Goal: Entertainment & Leisure: Browse casually

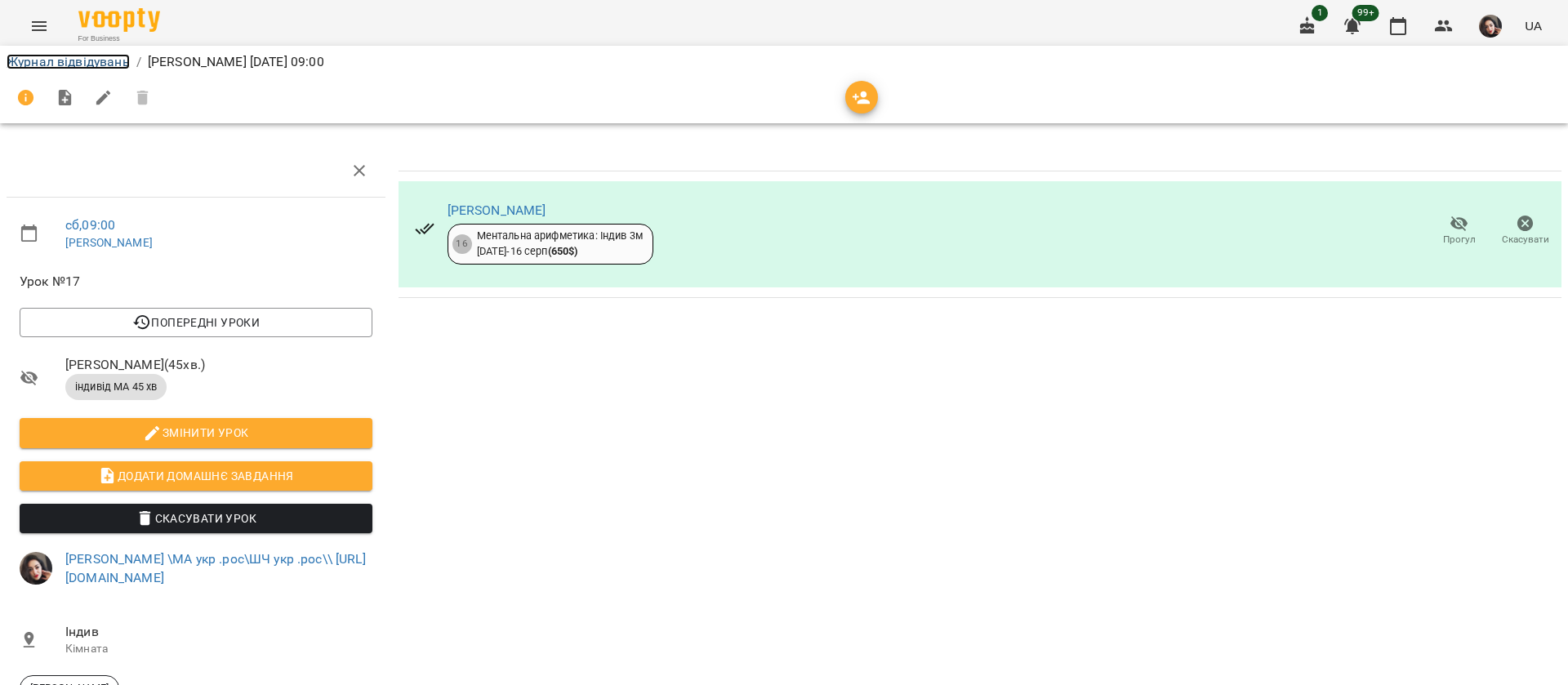
click at [54, 62] on link "Журнал відвідувань" at bounding box center [68, 61] width 123 height 15
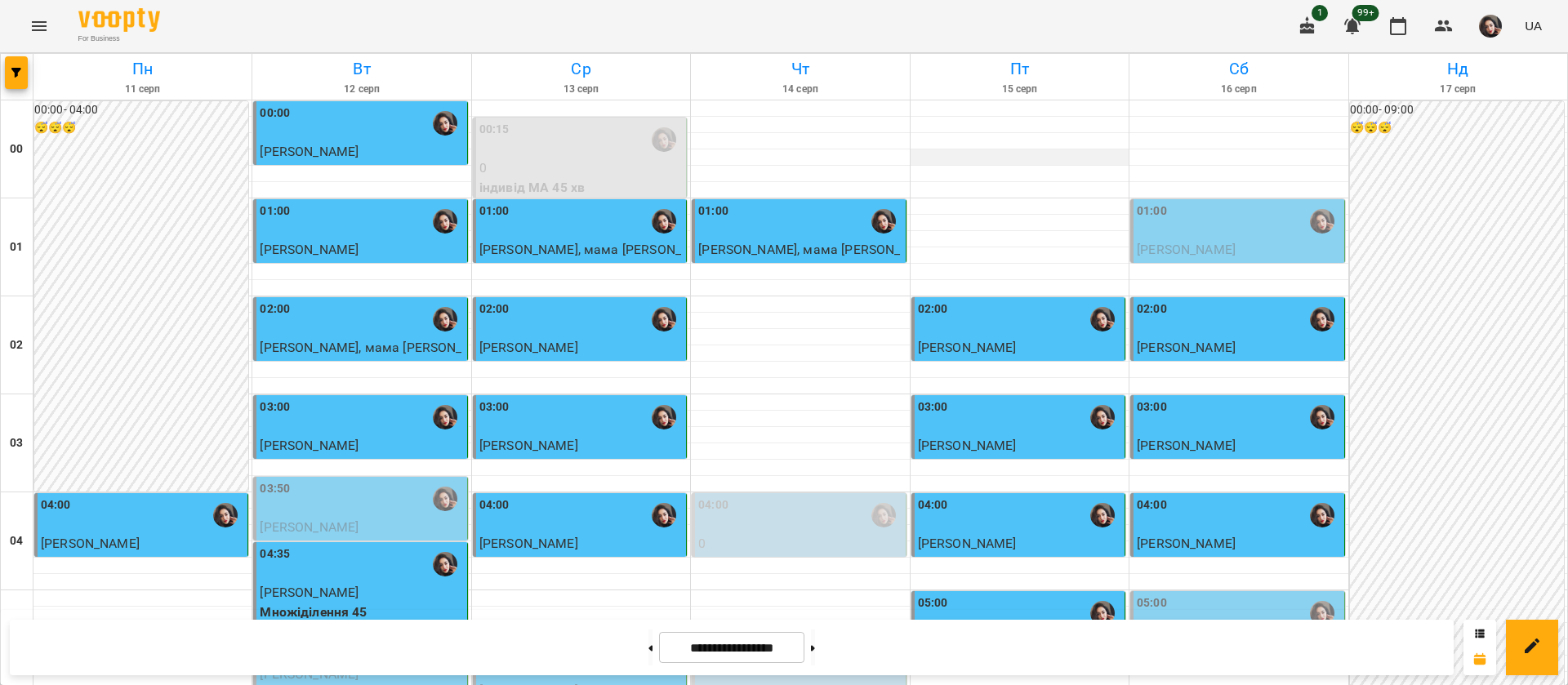
scroll to position [245, 0]
click at [1193, 594] on div "05:00" at bounding box center [1239, 612] width 203 height 37
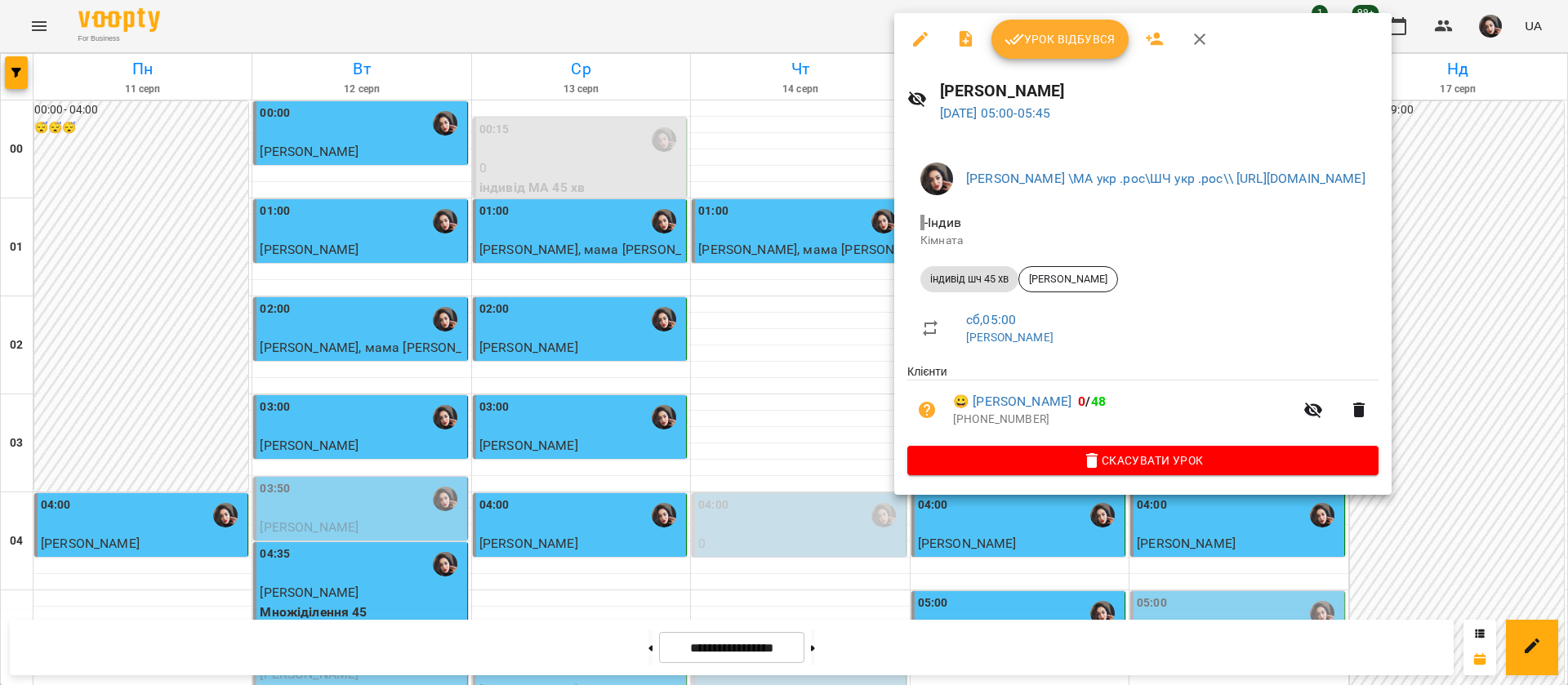
click at [701, 31] on div at bounding box center [784, 342] width 1568 height 685
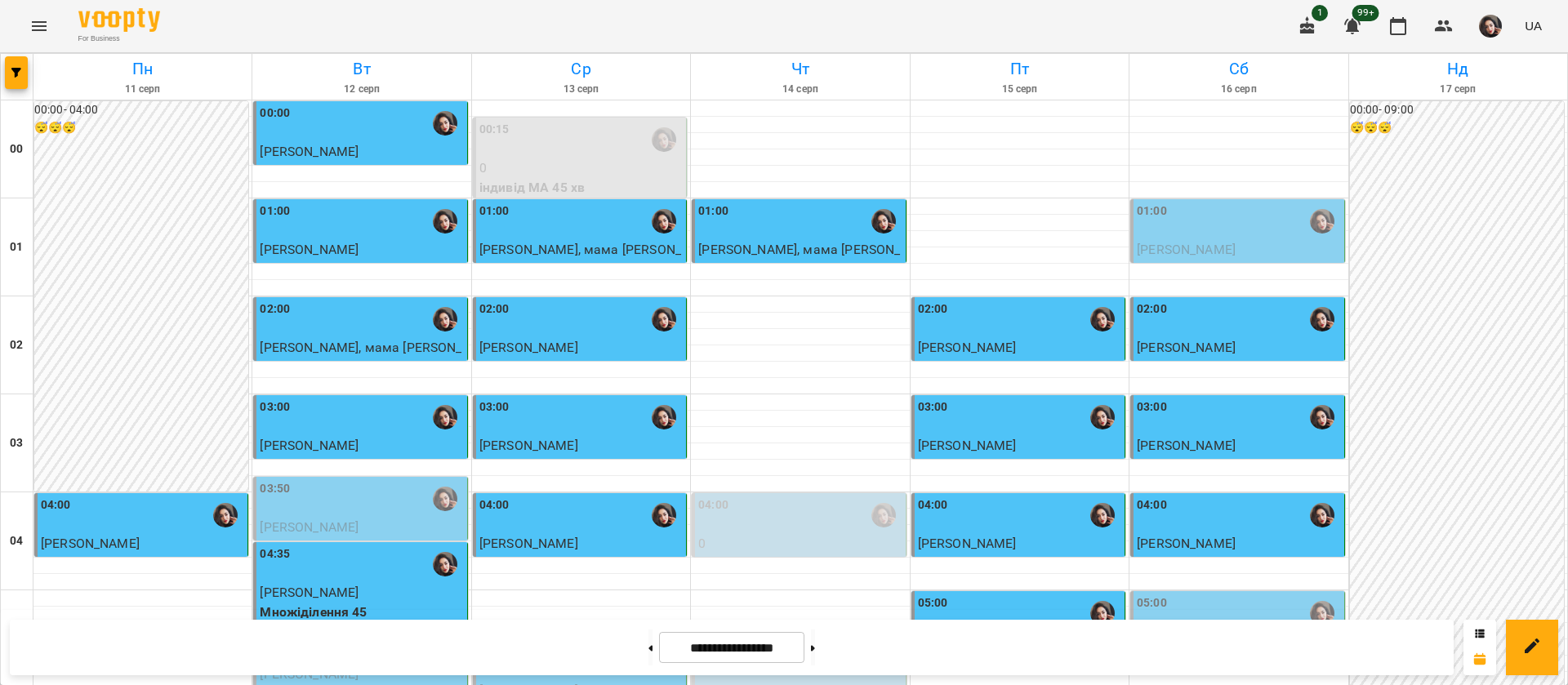
click at [1172, 594] on div "05:00" at bounding box center [1239, 612] width 203 height 37
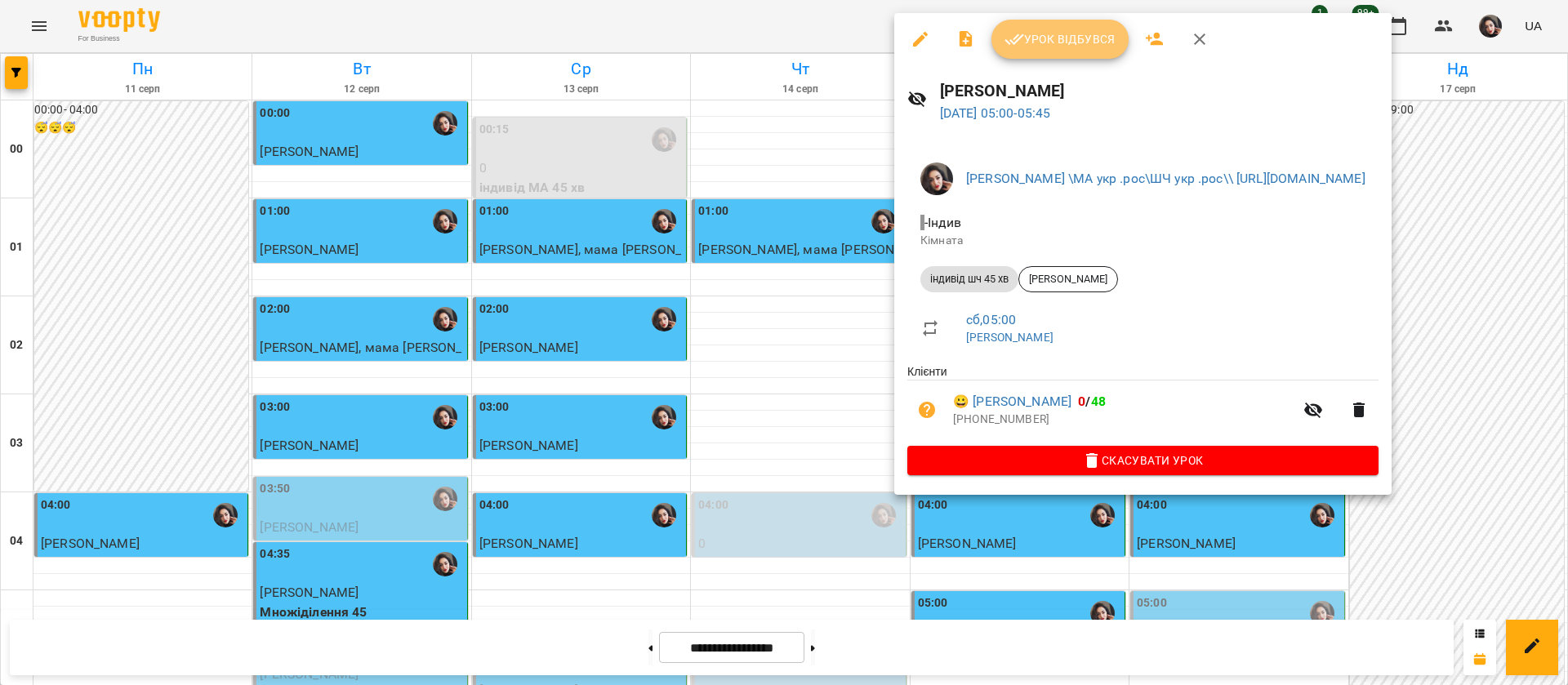
click at [1045, 48] on span "Урок відбувся" at bounding box center [1060, 39] width 111 height 19
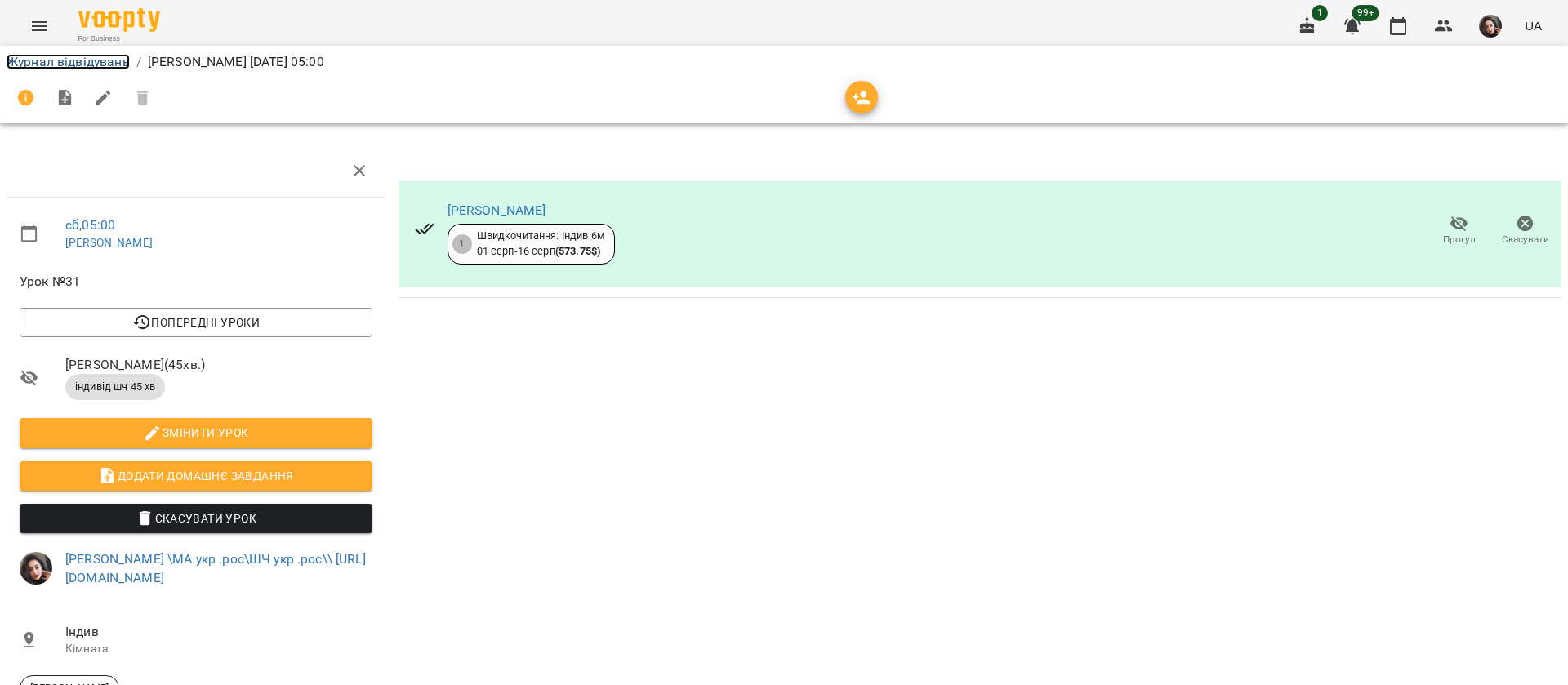
click at [82, 67] on link "Журнал відвідувань" at bounding box center [68, 61] width 123 height 15
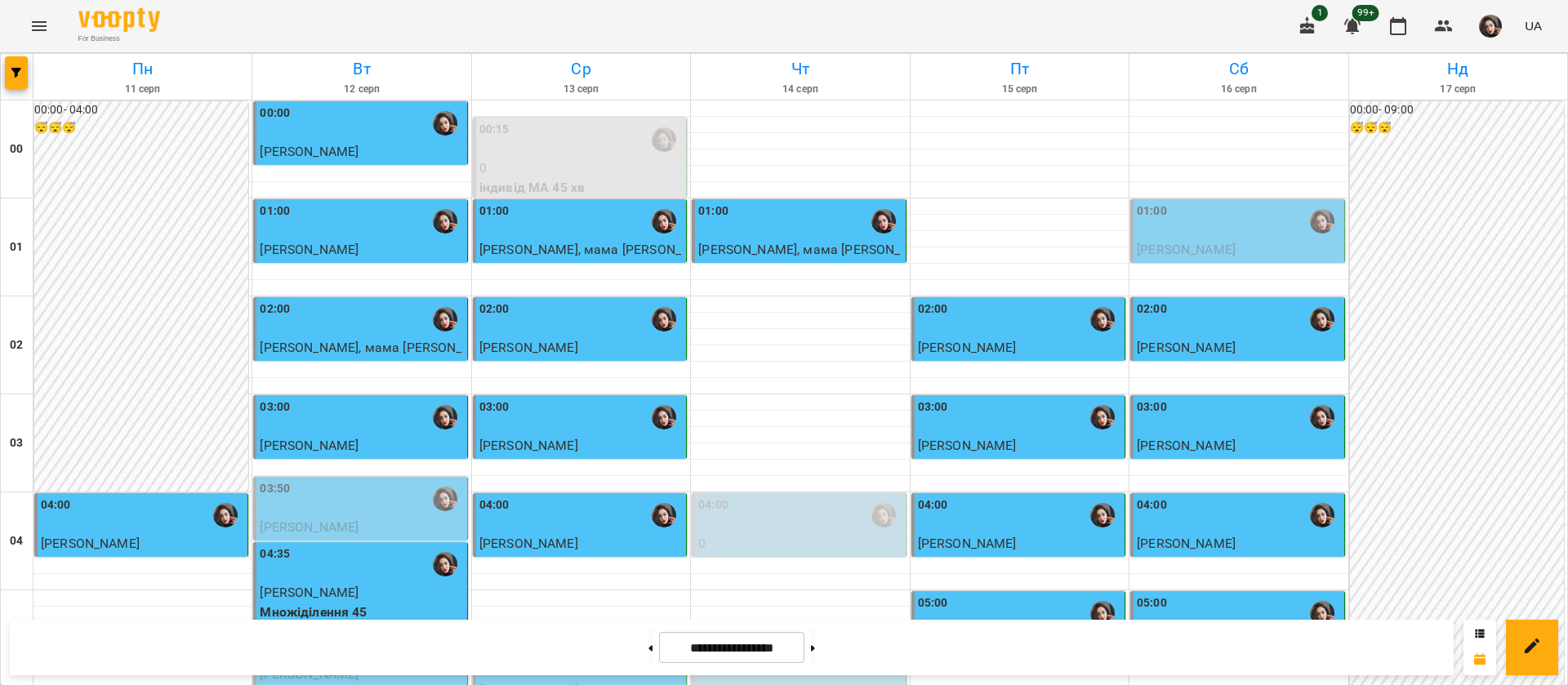
scroll to position [1840, 0]
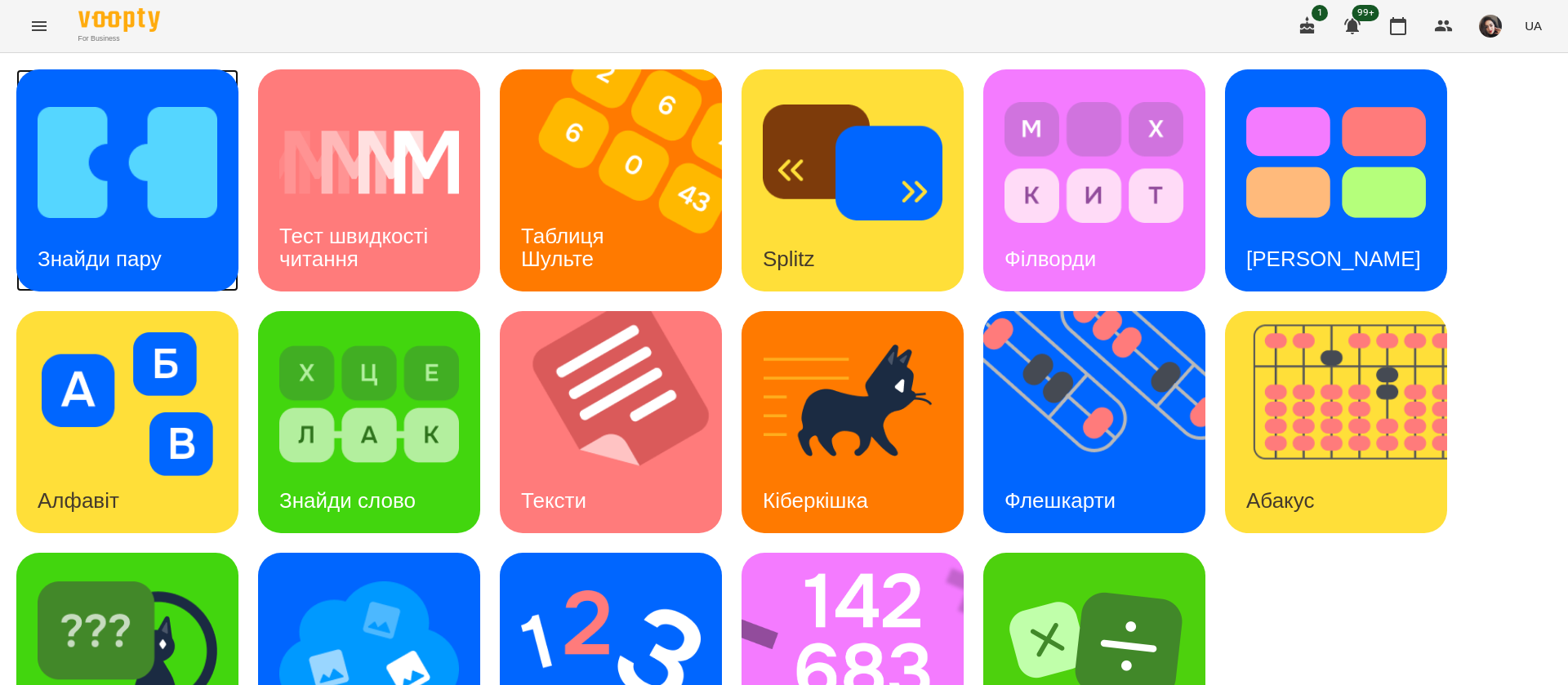
click at [194, 212] on img at bounding box center [127, 163] width 180 height 144
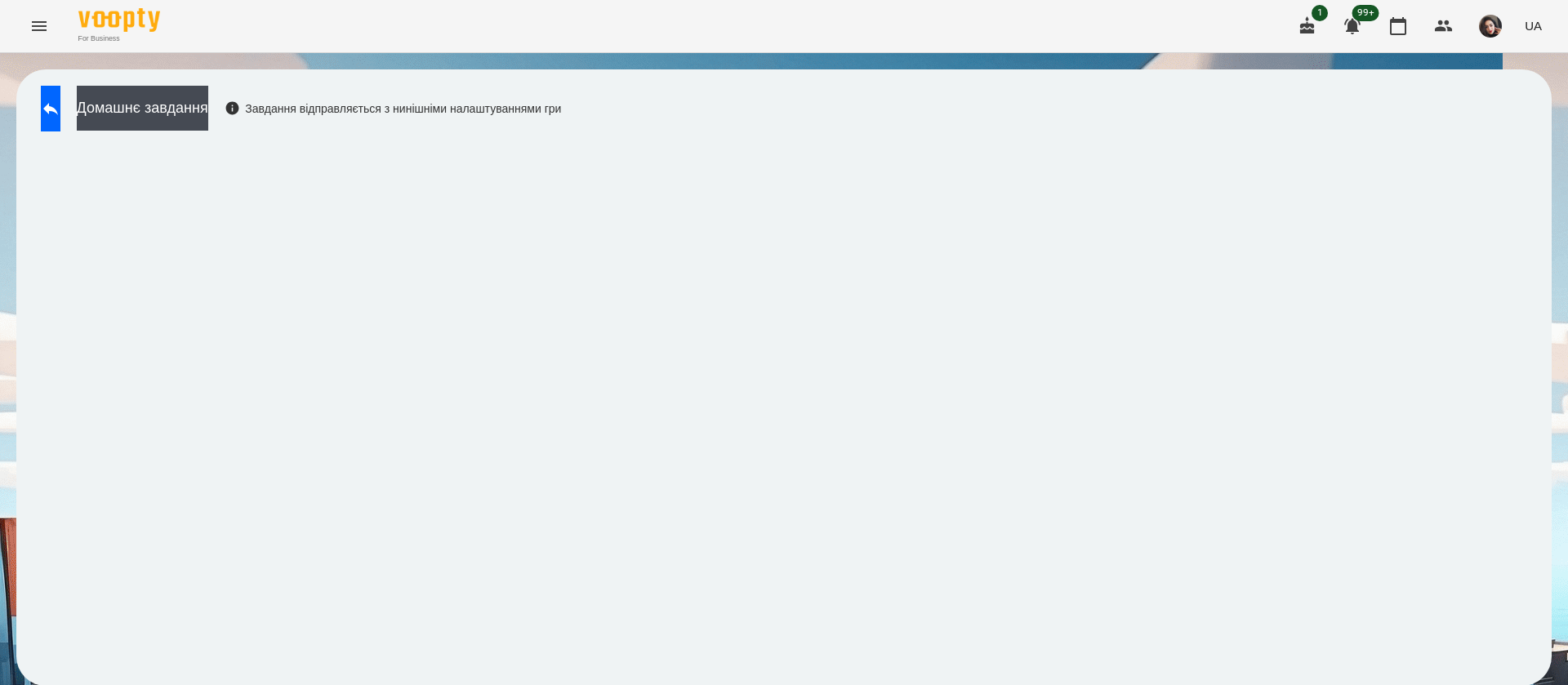
scroll to position [1, 0]
click at [1534, 29] on span "UA" at bounding box center [1534, 26] width 17 height 17
click at [1492, 133] on div "Русский" at bounding box center [1502, 122] width 83 height 30
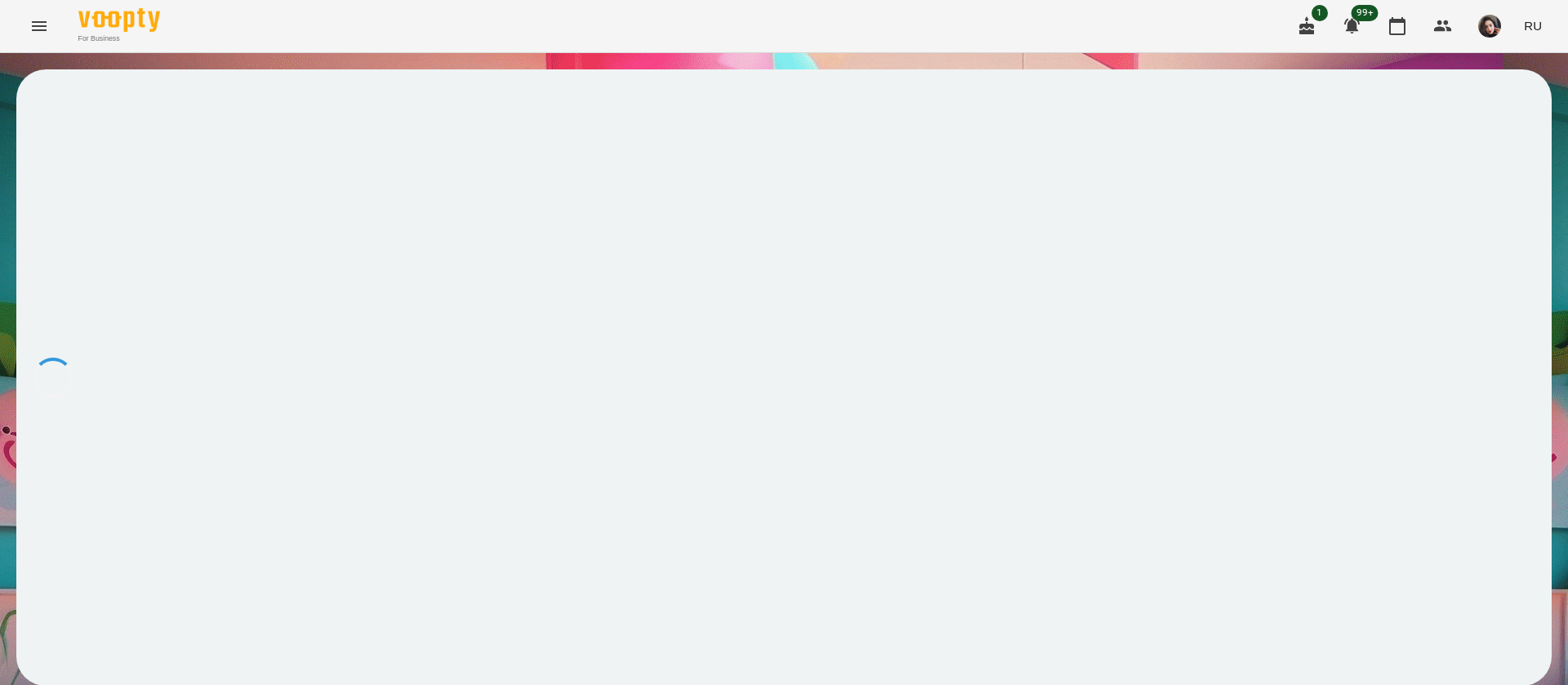
scroll to position [0, 0]
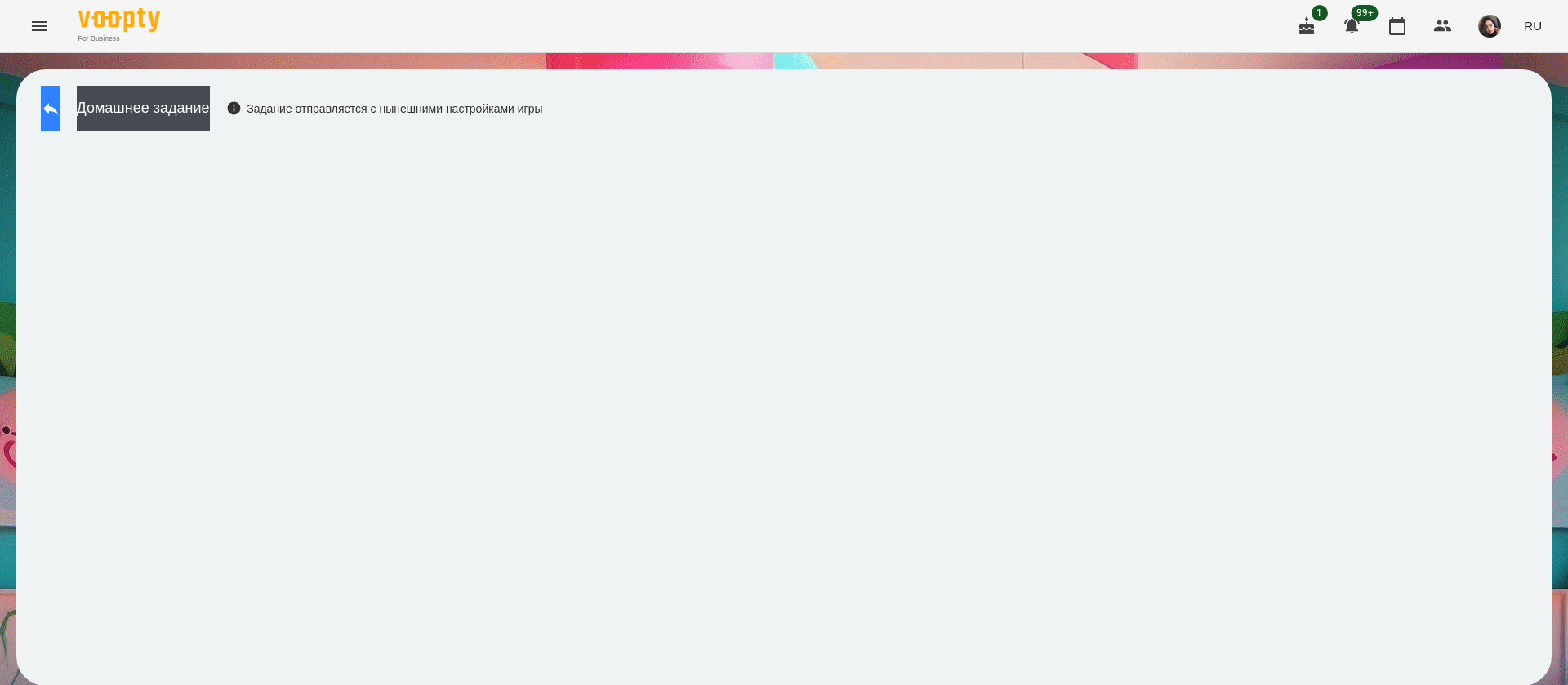
click at [60, 117] on icon at bounding box center [51, 108] width 19 height 19
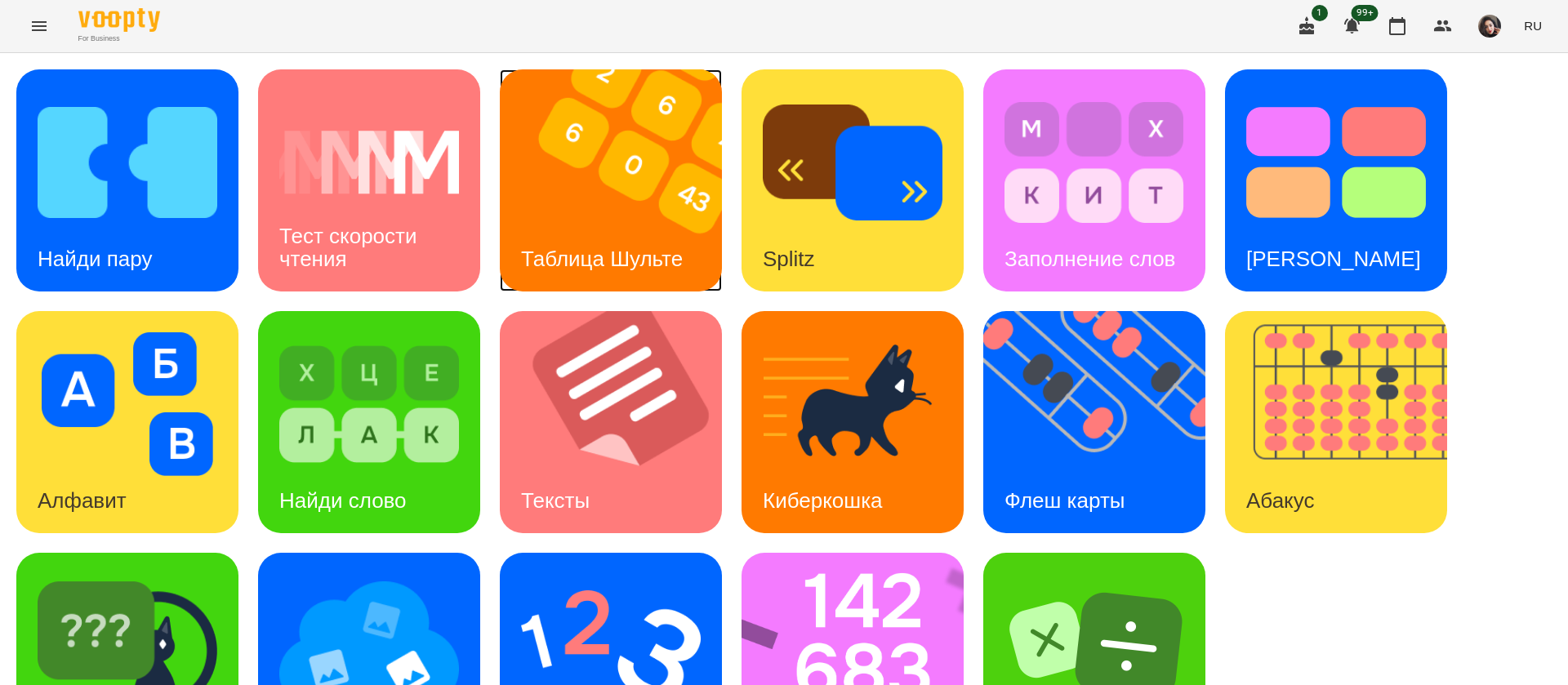
click at [564, 218] on img at bounding box center [620, 181] width 242 height 222
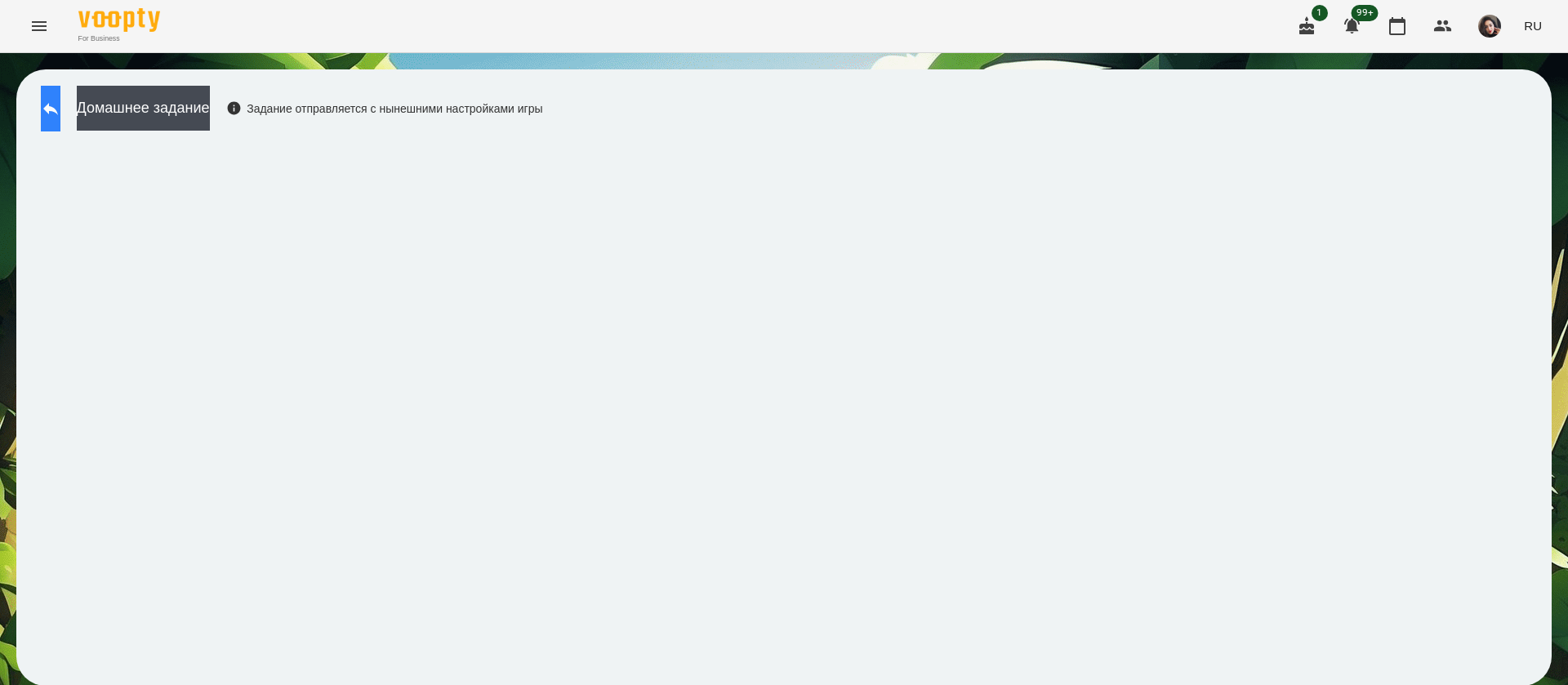
click at [60, 113] on icon at bounding box center [51, 108] width 19 height 19
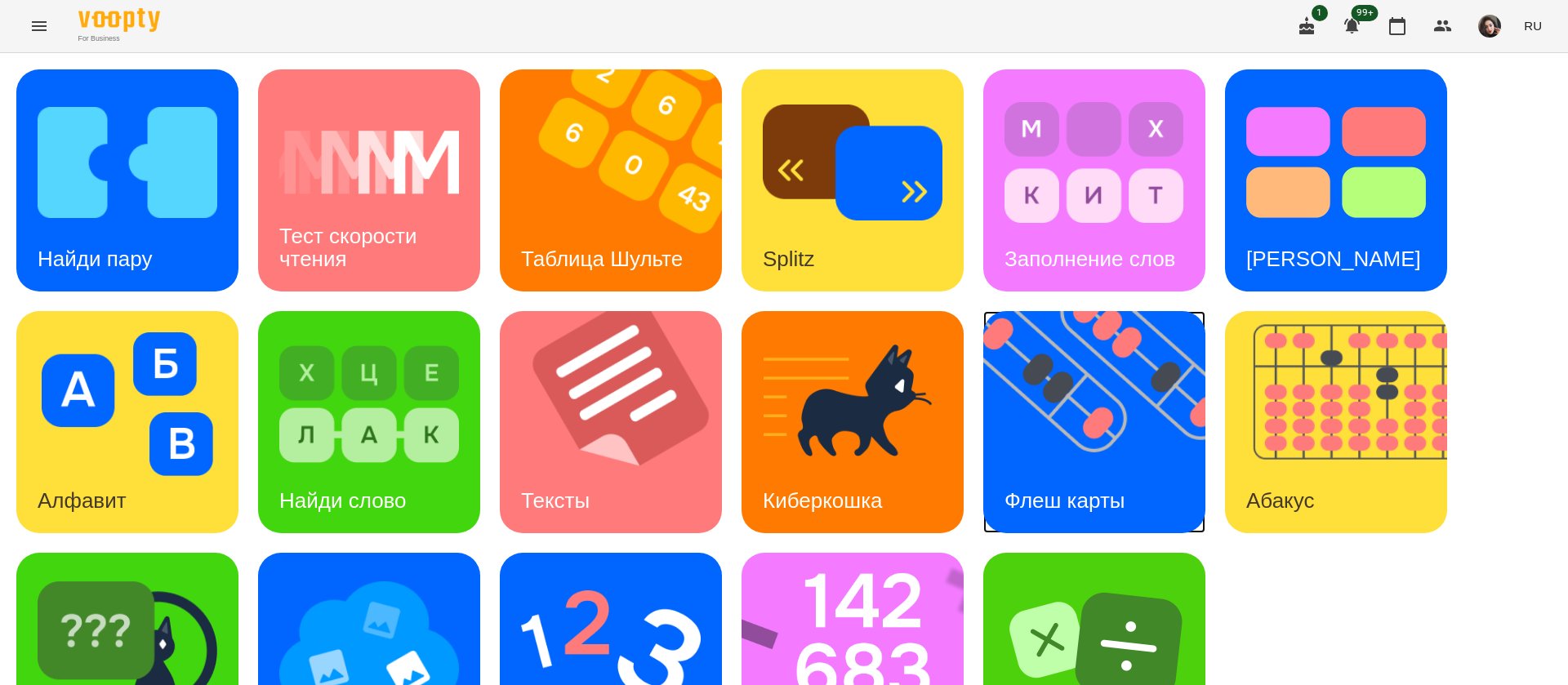
click at [1000, 431] on img at bounding box center [1104, 422] width 242 height 222
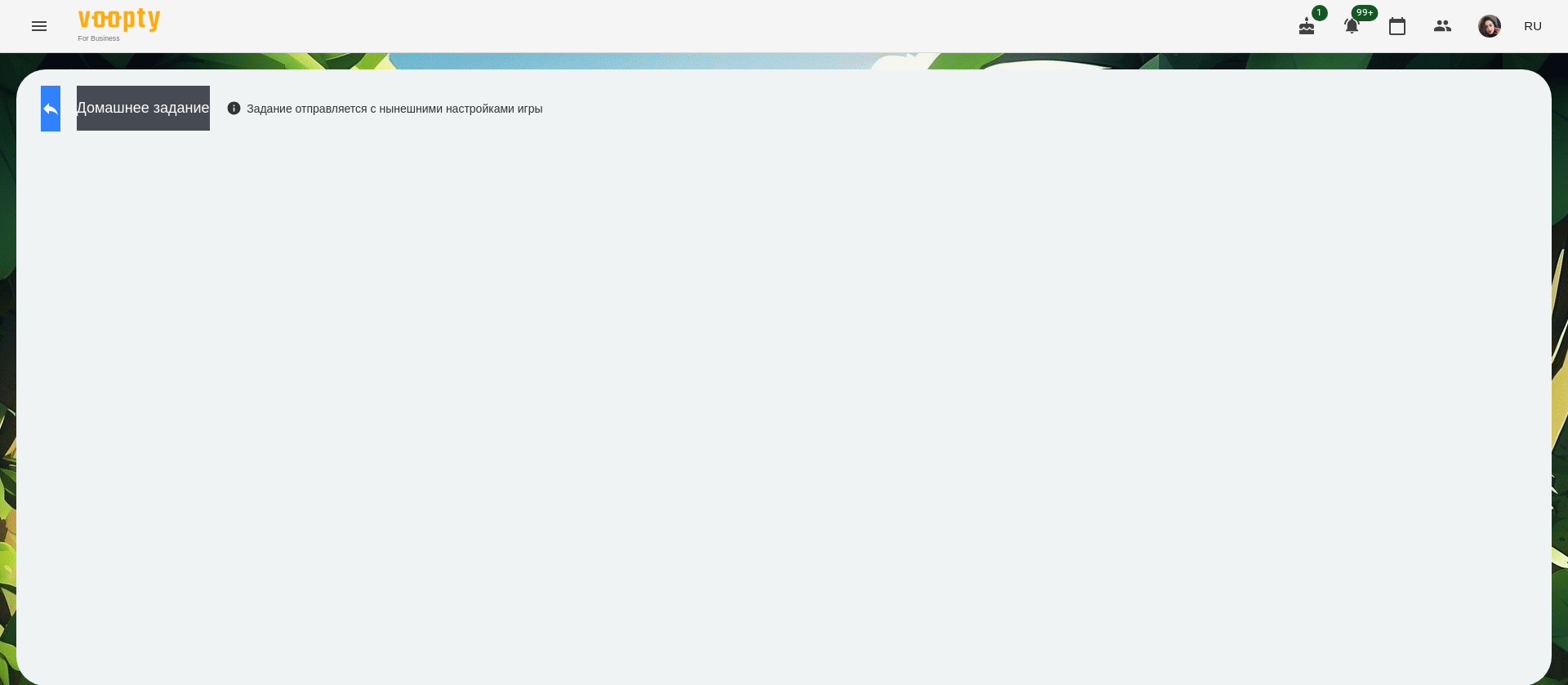
click at [57, 109] on icon at bounding box center [51, 108] width 19 height 19
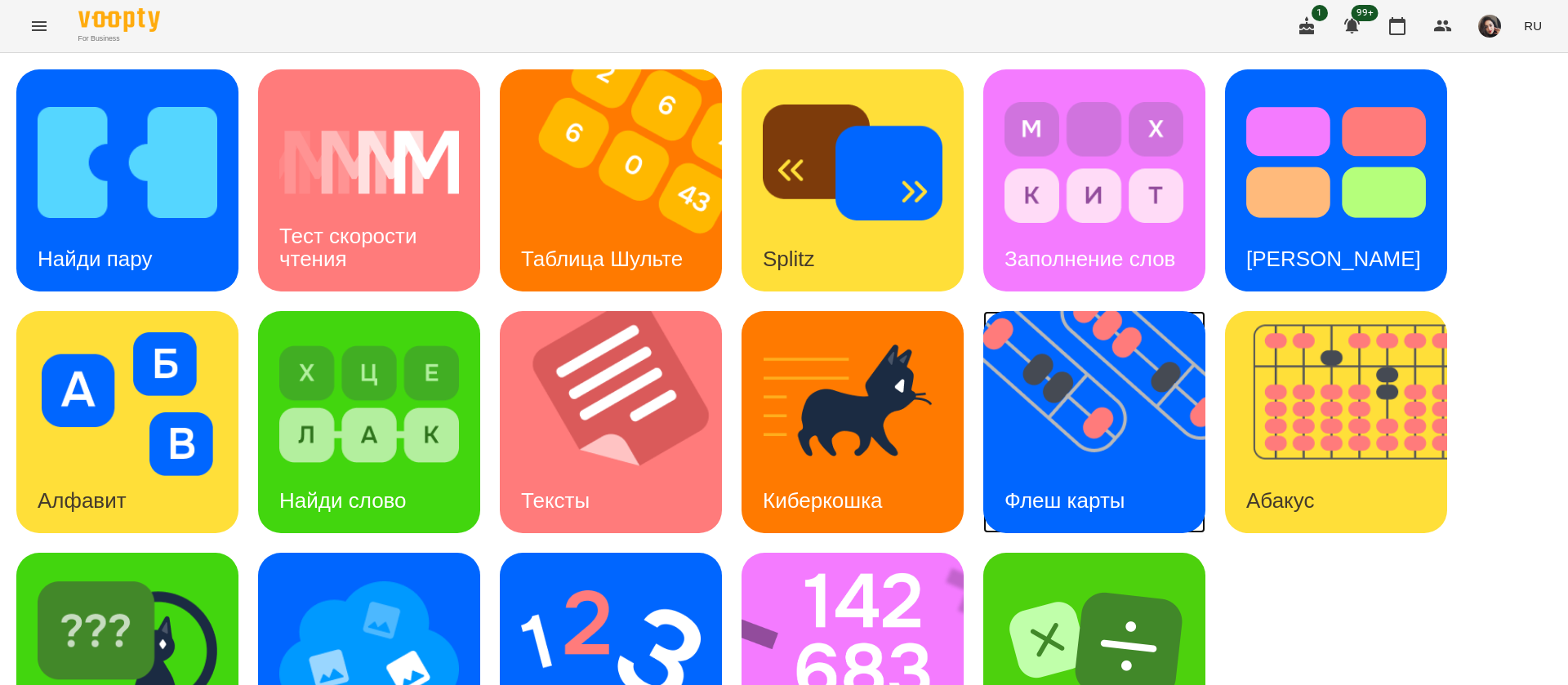
click at [1088, 488] on h3 "Флеш карты" at bounding box center [1064, 500] width 121 height 25
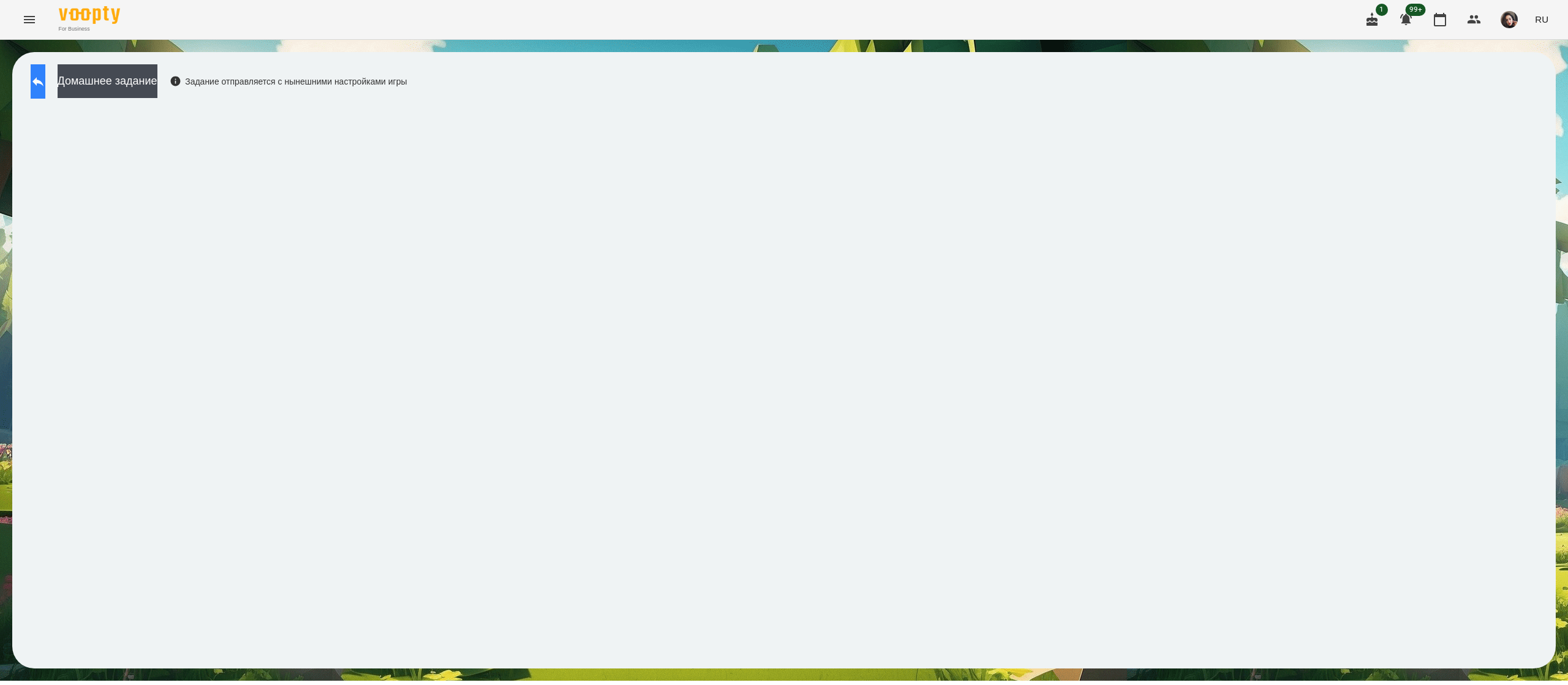
click at [45, 85] on icon at bounding box center [38, 81] width 14 height 14
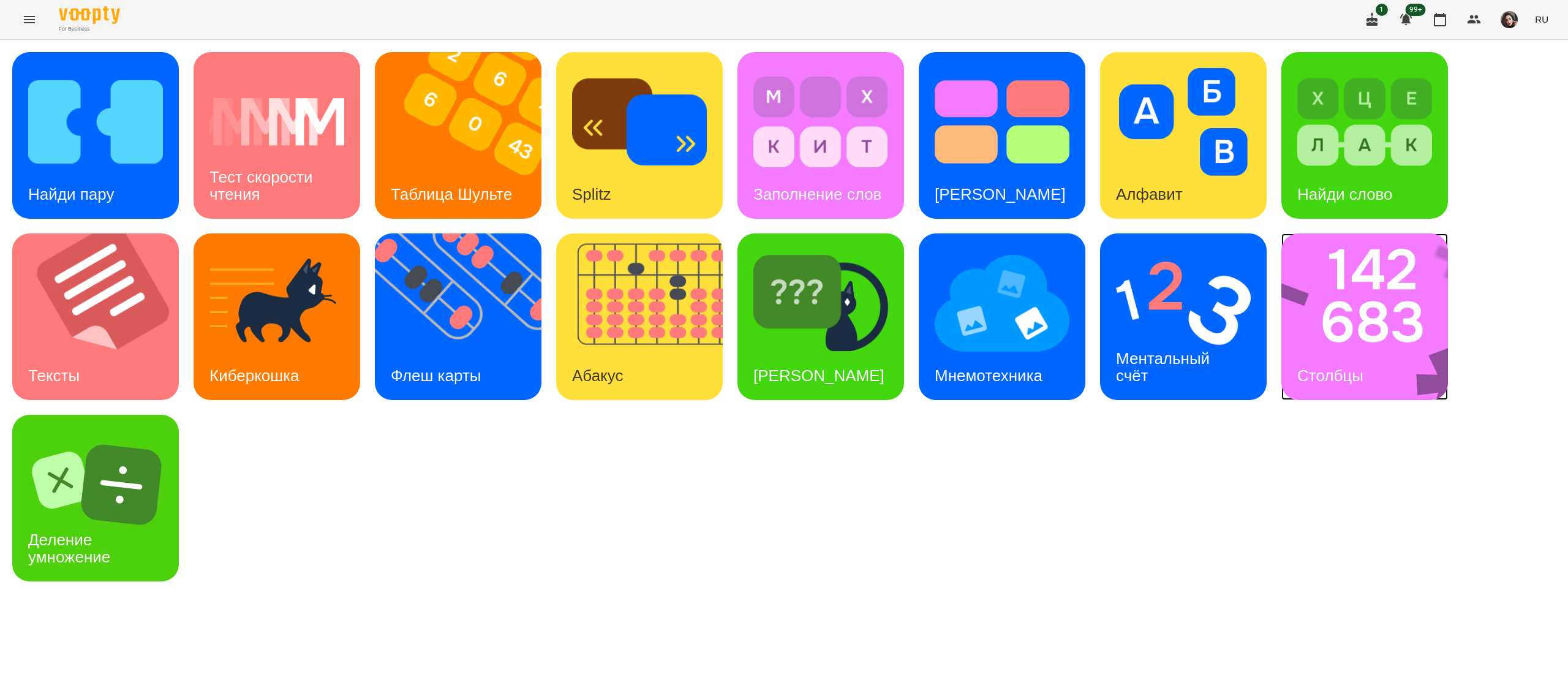
click at [1175, 311] on img at bounding box center [1373, 317] width 182 height 167
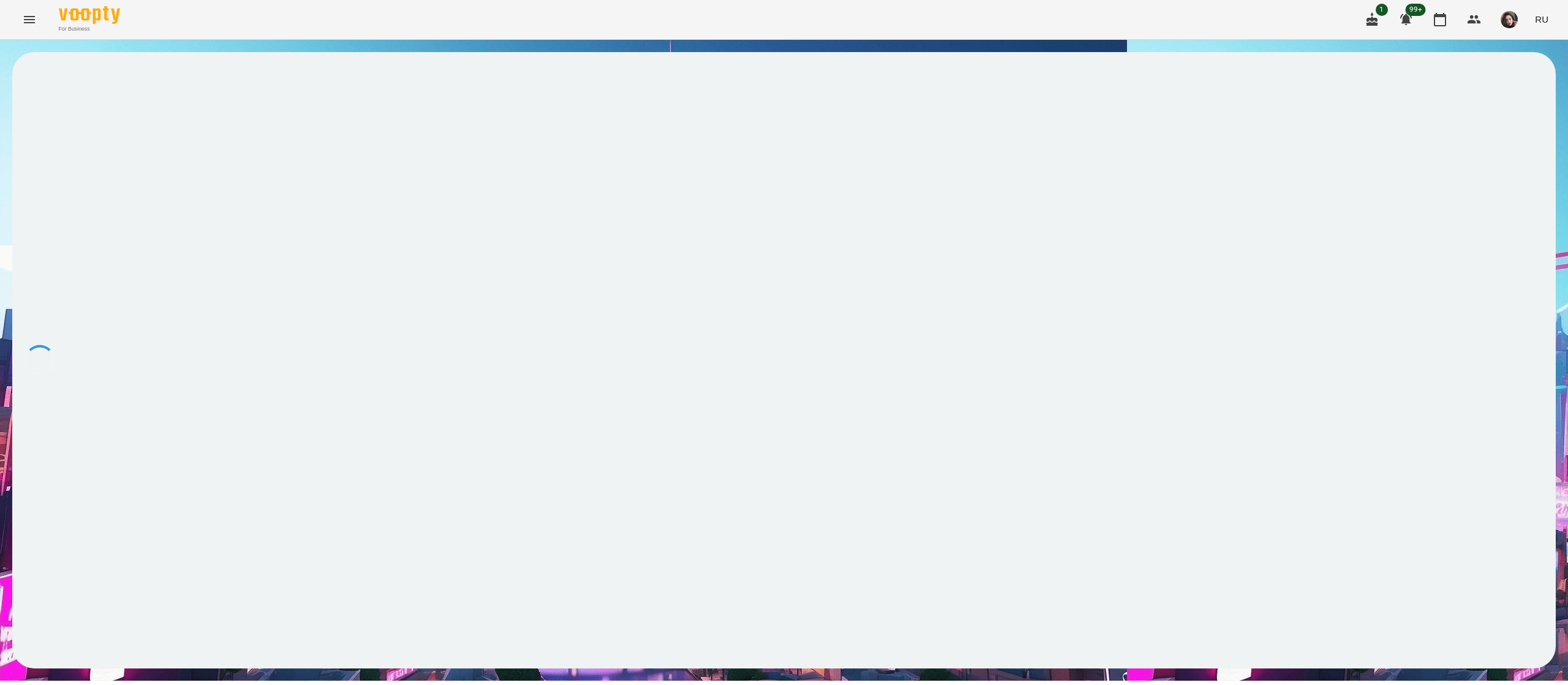
click at [1175, 311] on div at bounding box center [784, 360] width 1544 height 616
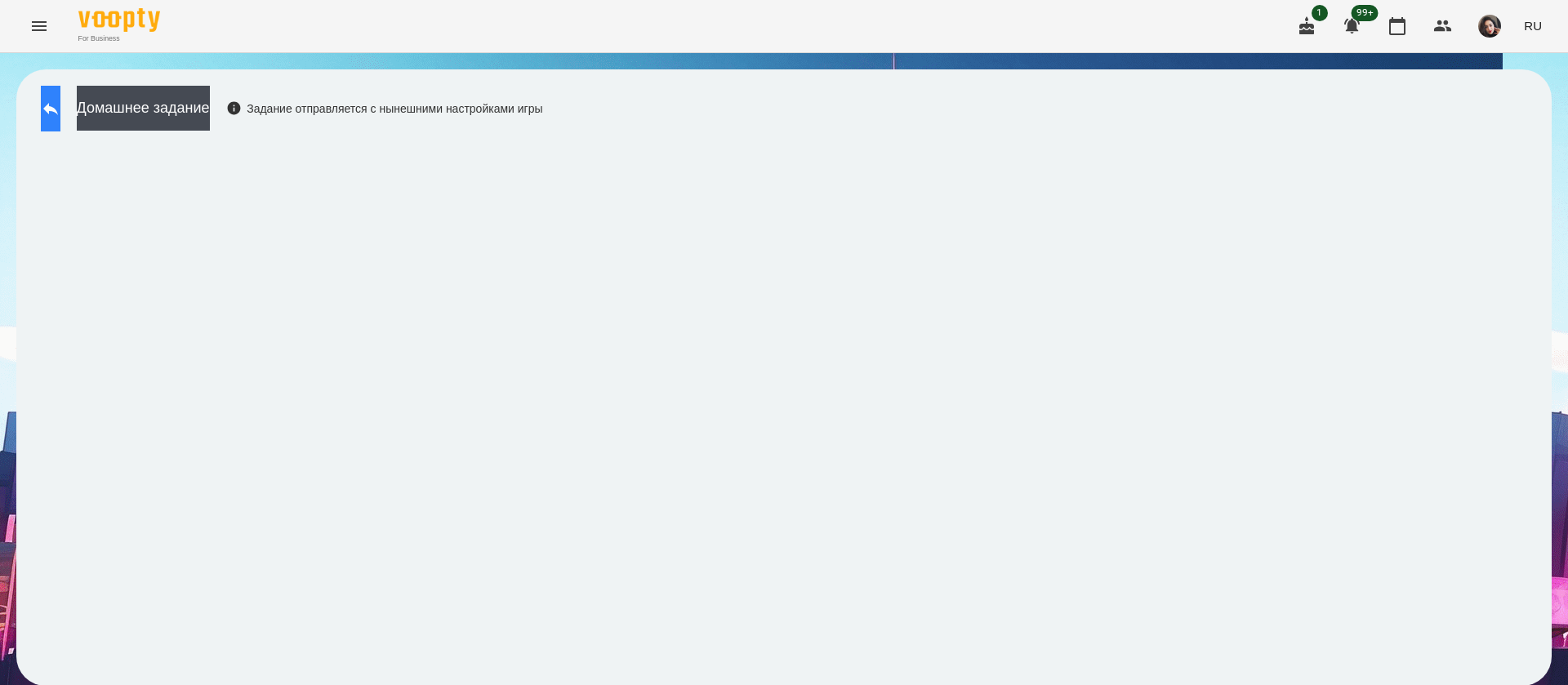
click at [60, 111] on button at bounding box center [51, 109] width 19 height 46
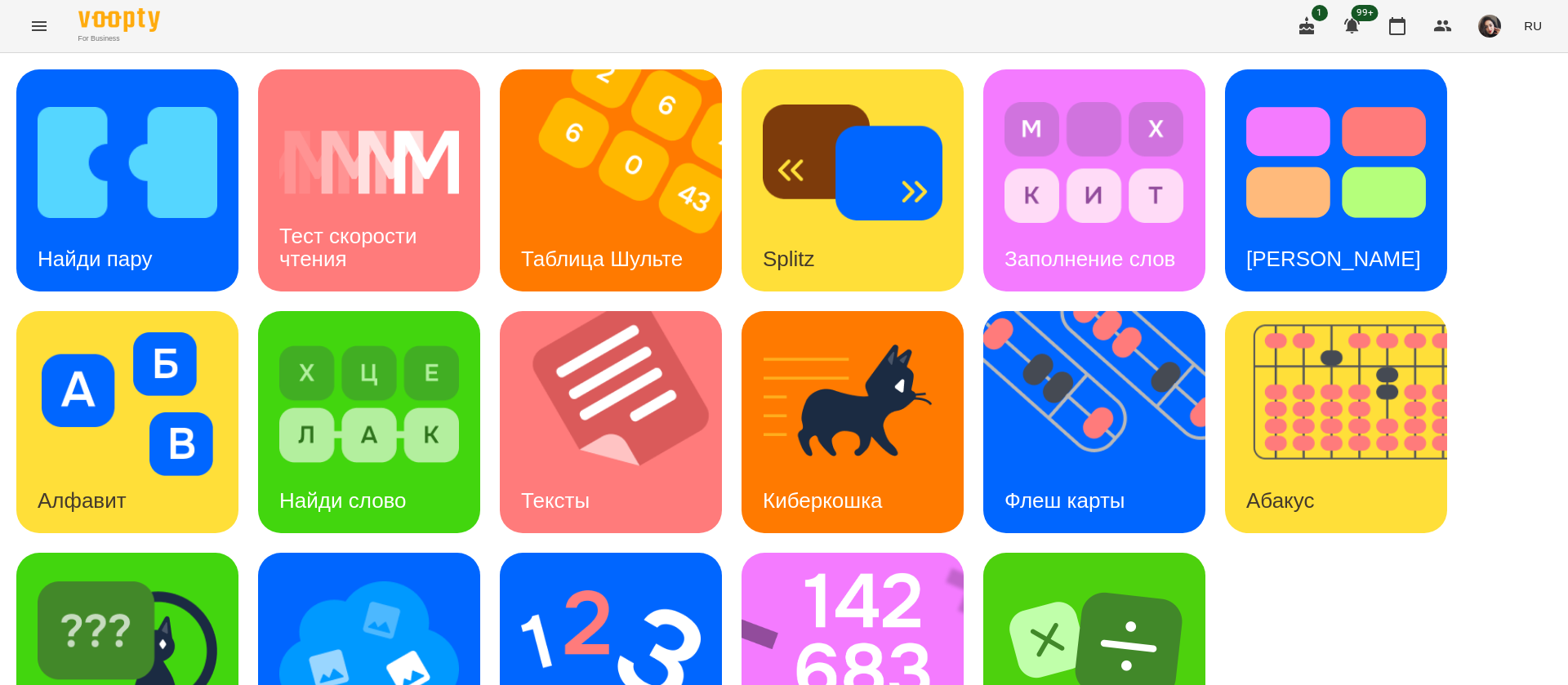
scroll to position [106, 0]
click at [588, 574] on img at bounding box center [611, 646] width 180 height 144
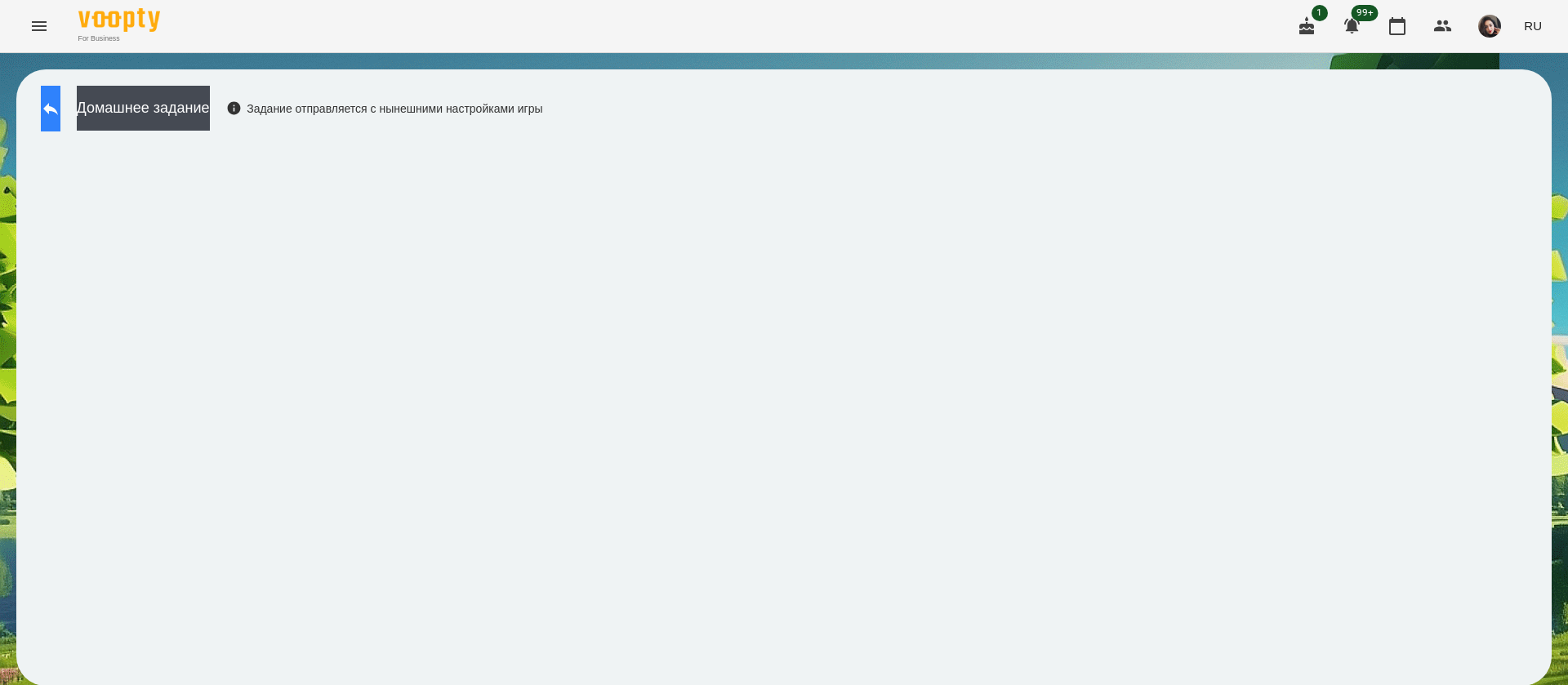
click at [58, 107] on icon at bounding box center [50, 108] width 14 height 12
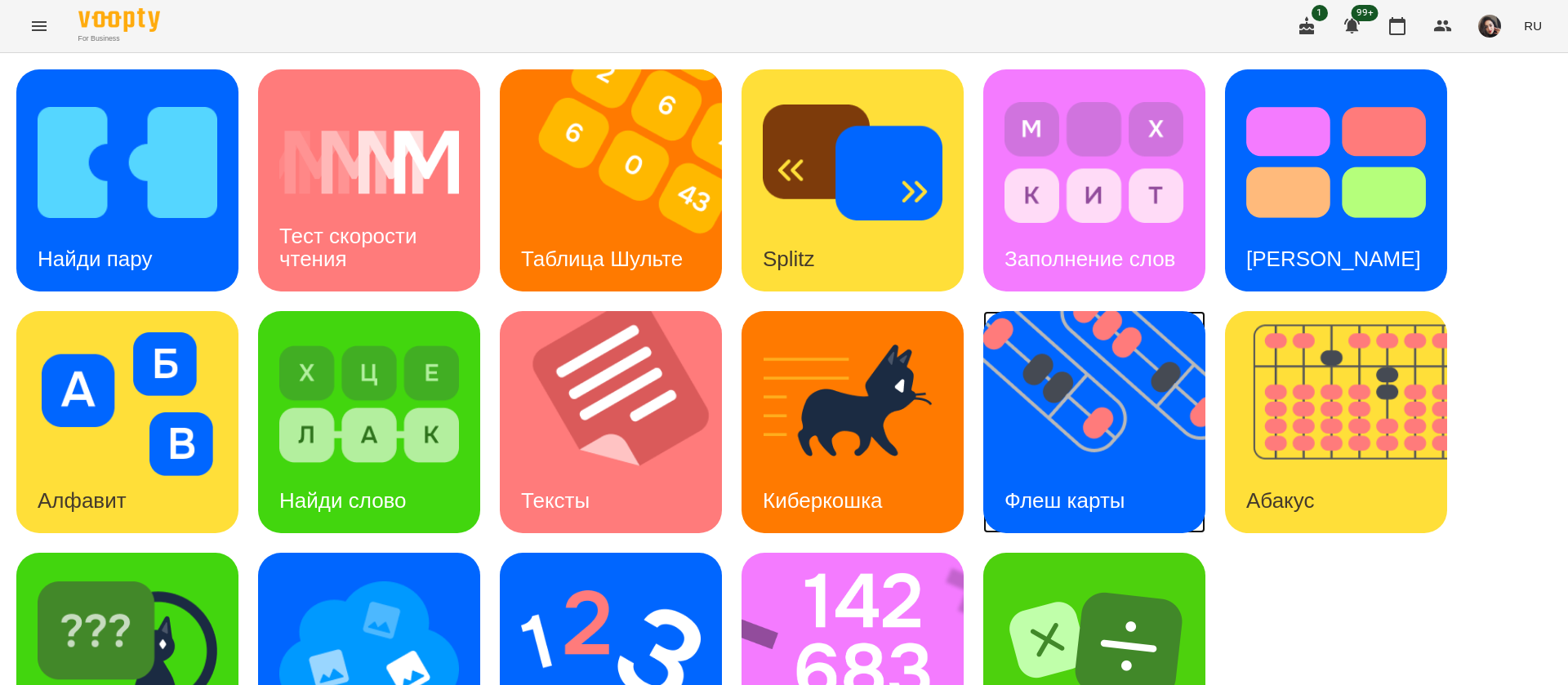
click at [1084, 450] on img at bounding box center [1104, 422] width 242 height 222
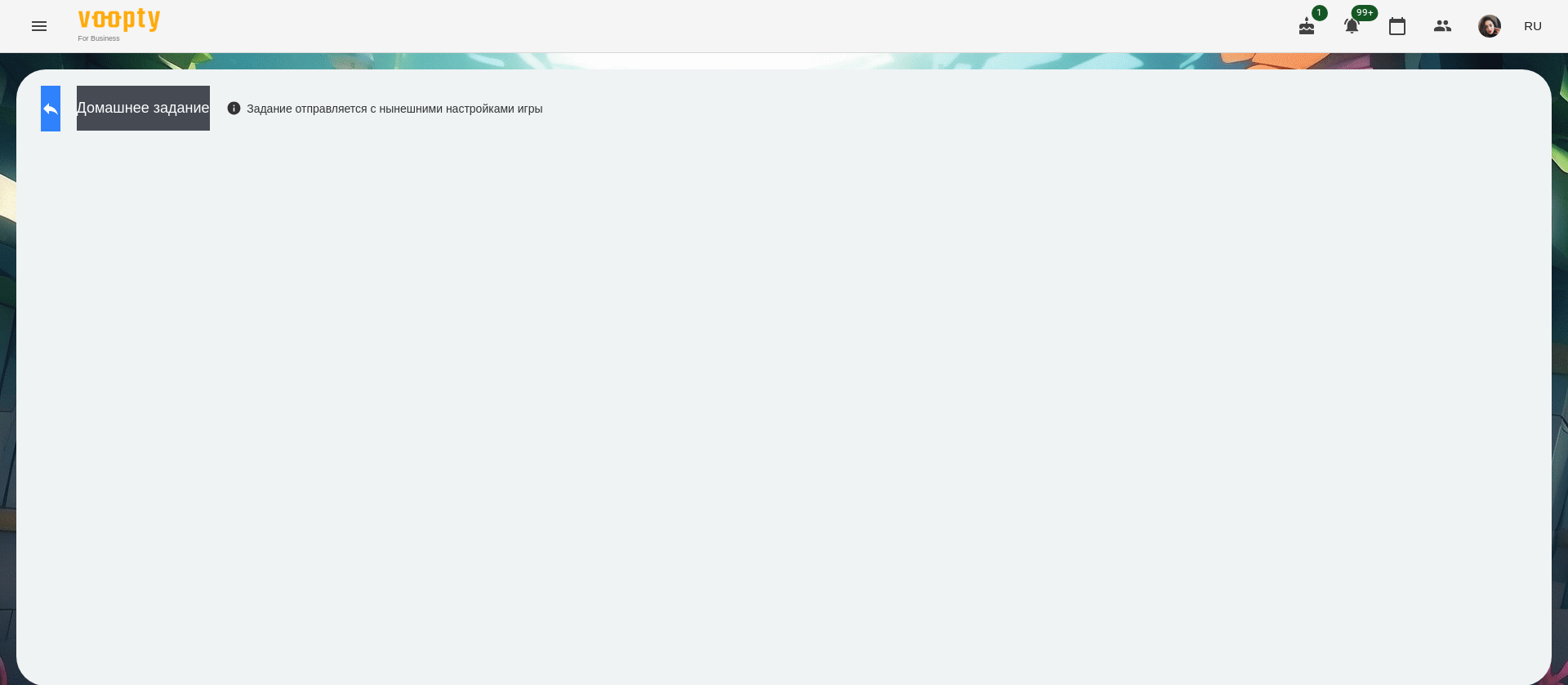
click at [60, 114] on button at bounding box center [51, 109] width 19 height 46
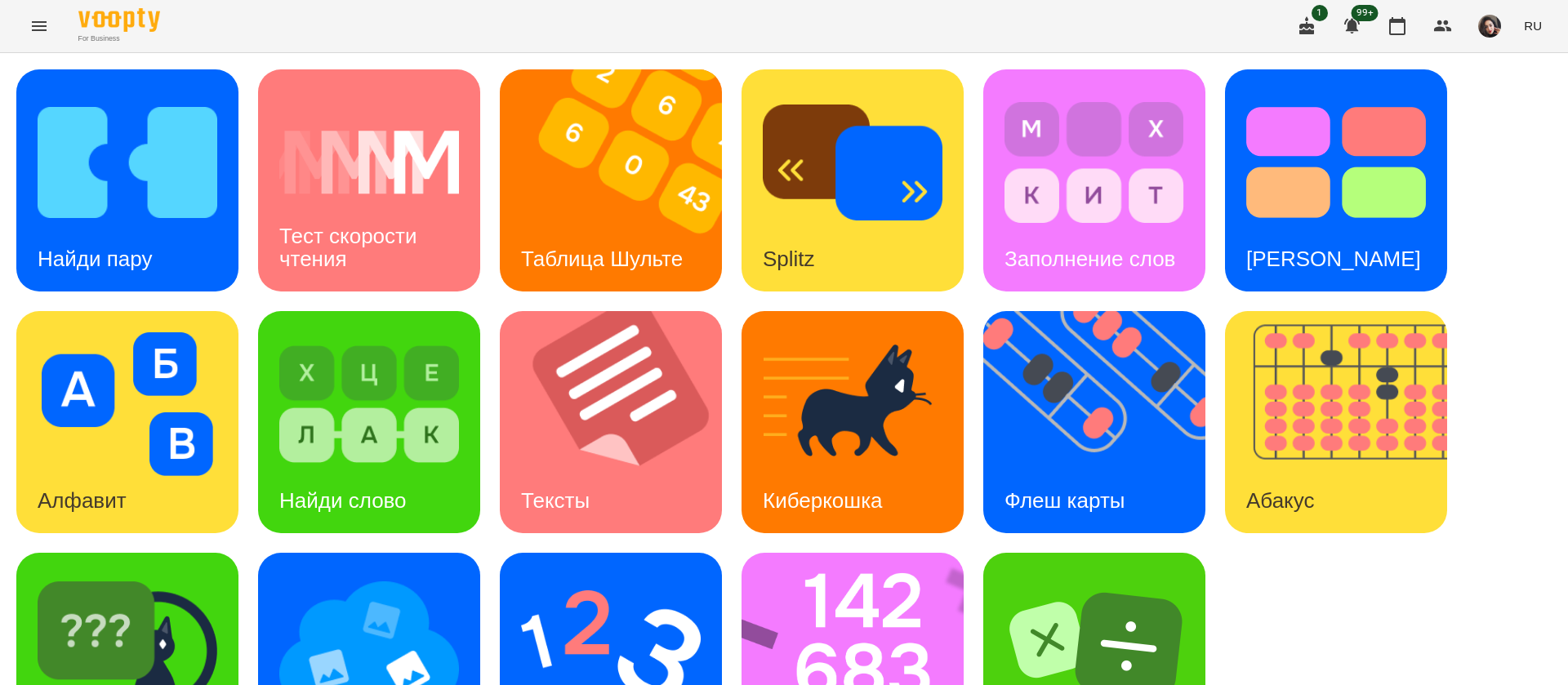
scroll to position [106, 0]
click at [633, 574] on img at bounding box center [611, 646] width 180 height 144
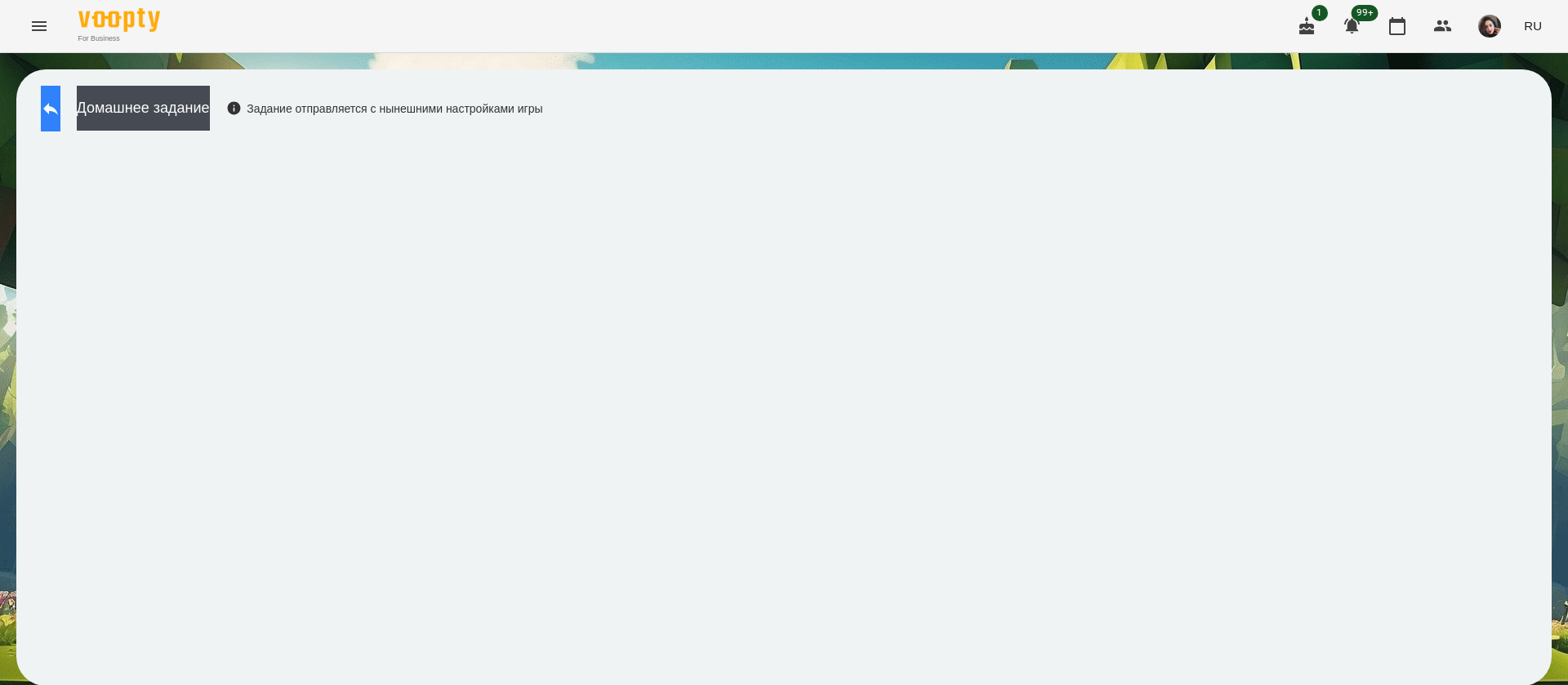
click at [60, 117] on icon at bounding box center [51, 108] width 19 height 19
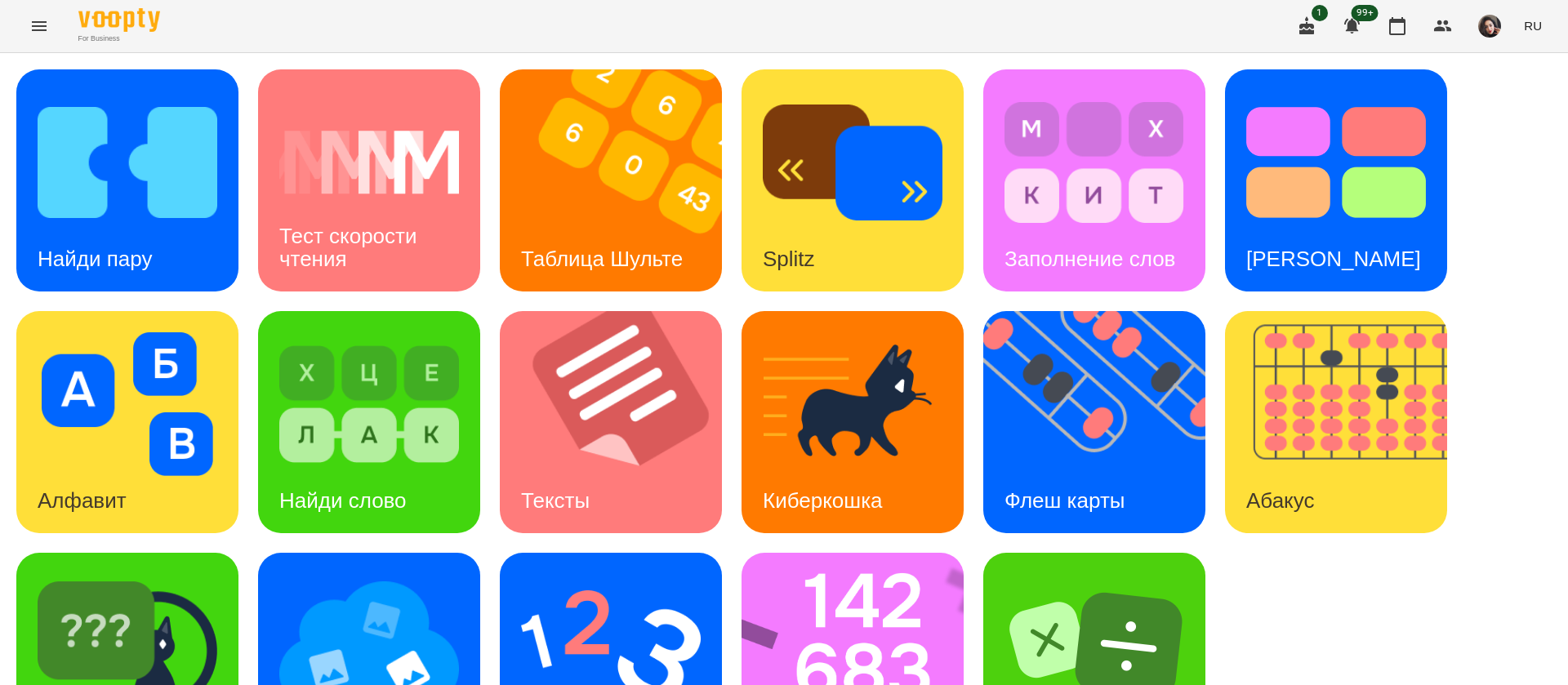
scroll to position [106, 0]
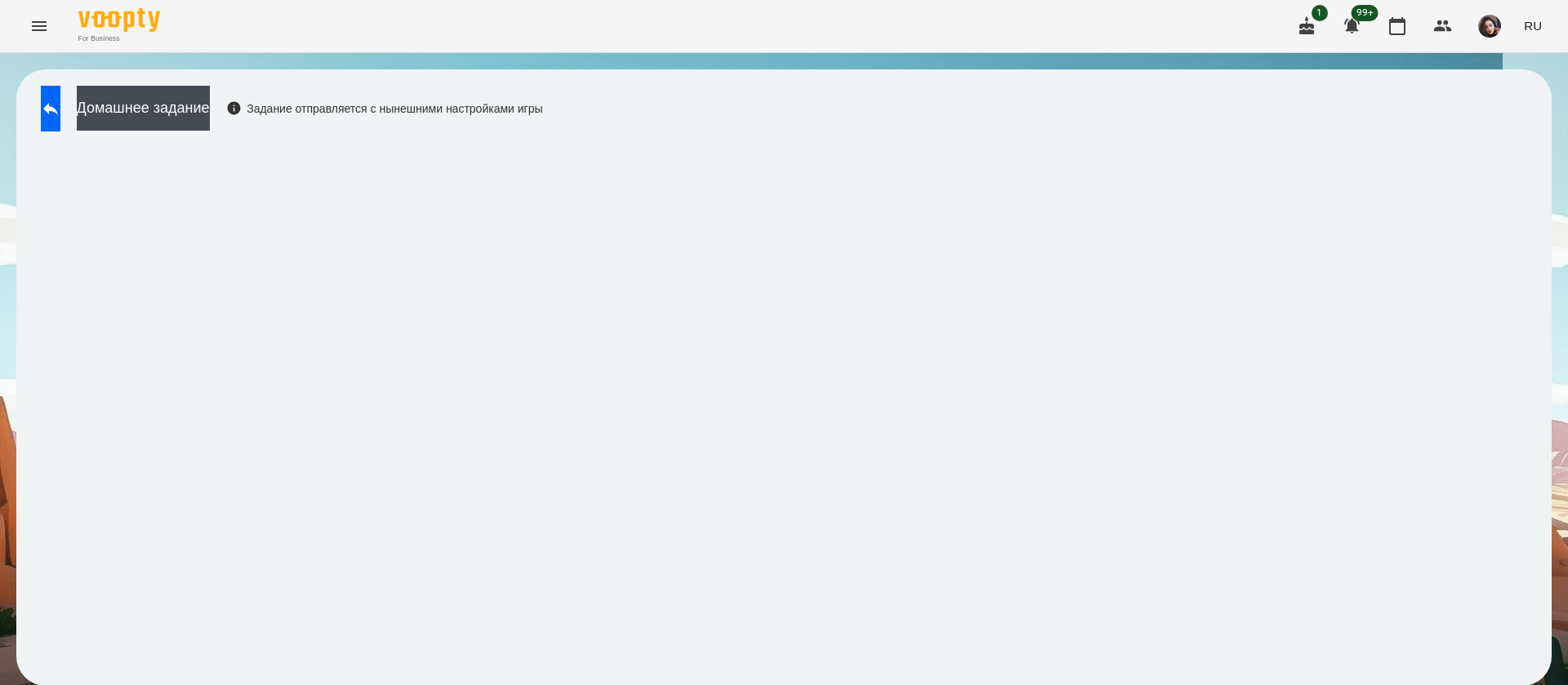
drag, startPoint x: 353, startPoint y: 98, endPoint x: 0, endPoint y: 732, distance: 725.6
